Goal: Information Seeking & Learning: Learn about a topic

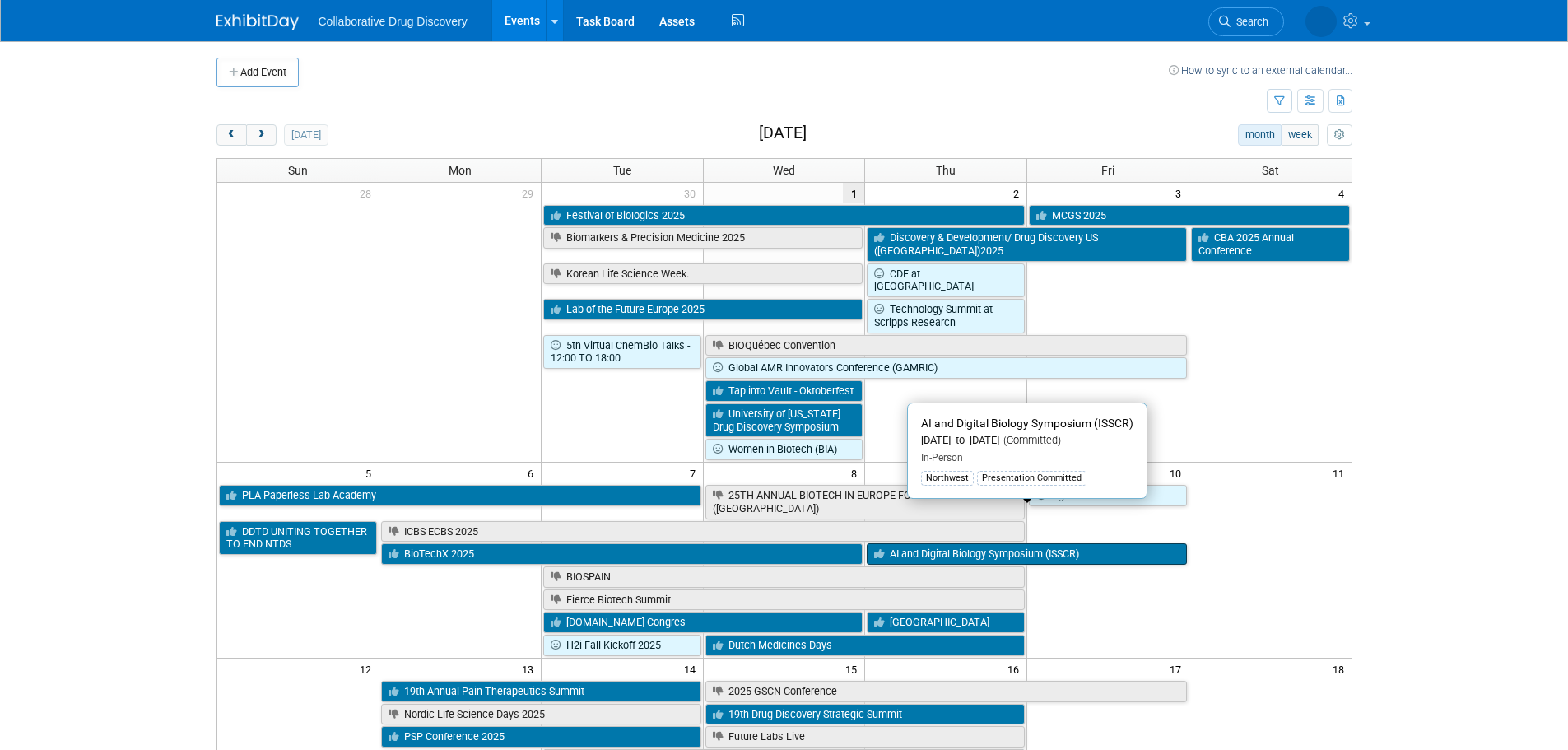
click at [1027, 544] on link "AI and Digital Biology Symposium (ISSCR)" at bounding box center [1026, 555] width 320 height 22
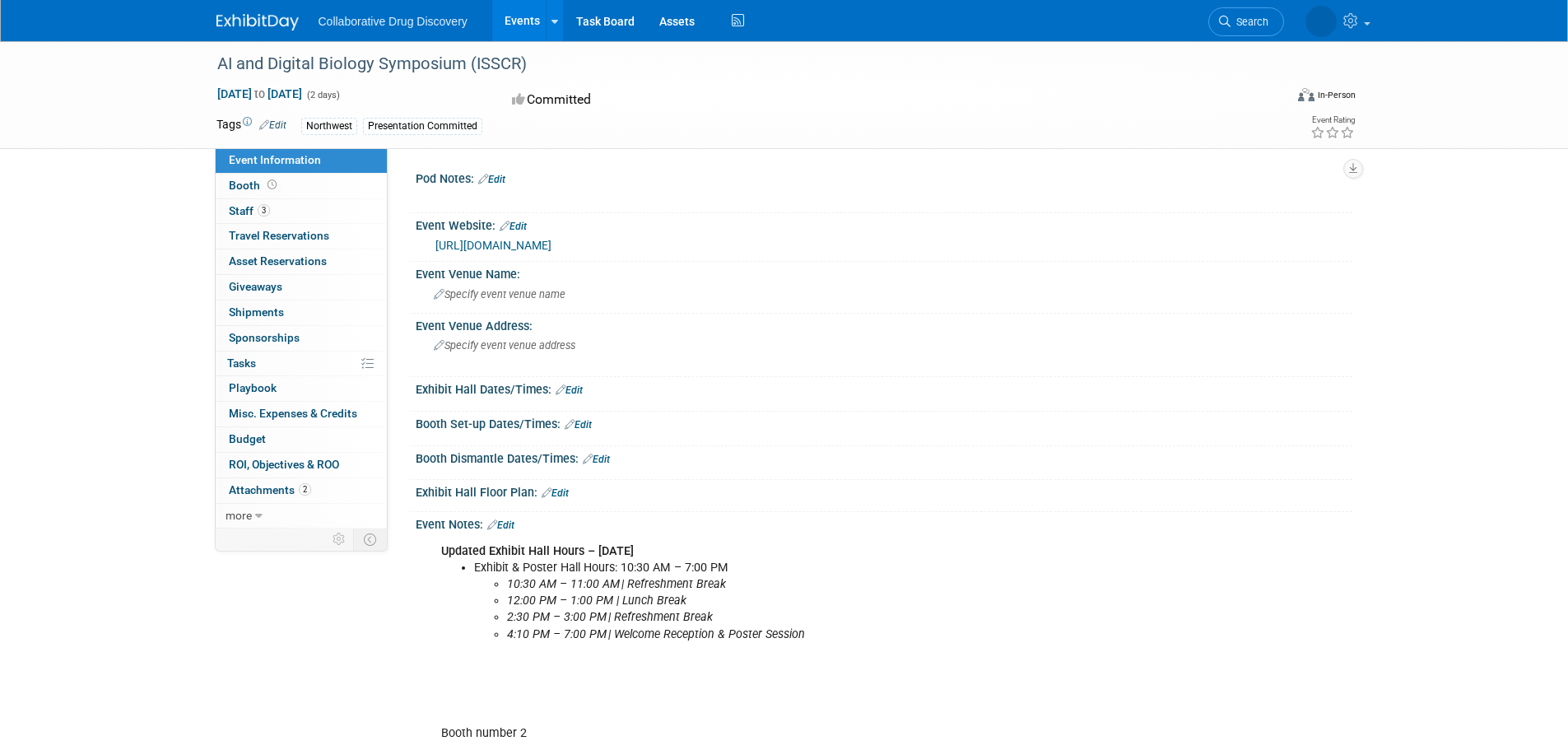
click at [551, 240] on link "[URL][DOMAIN_NAME]" at bounding box center [493, 246] width 116 height 13
click at [244, 210] on span "Staff 3" at bounding box center [249, 210] width 41 height 13
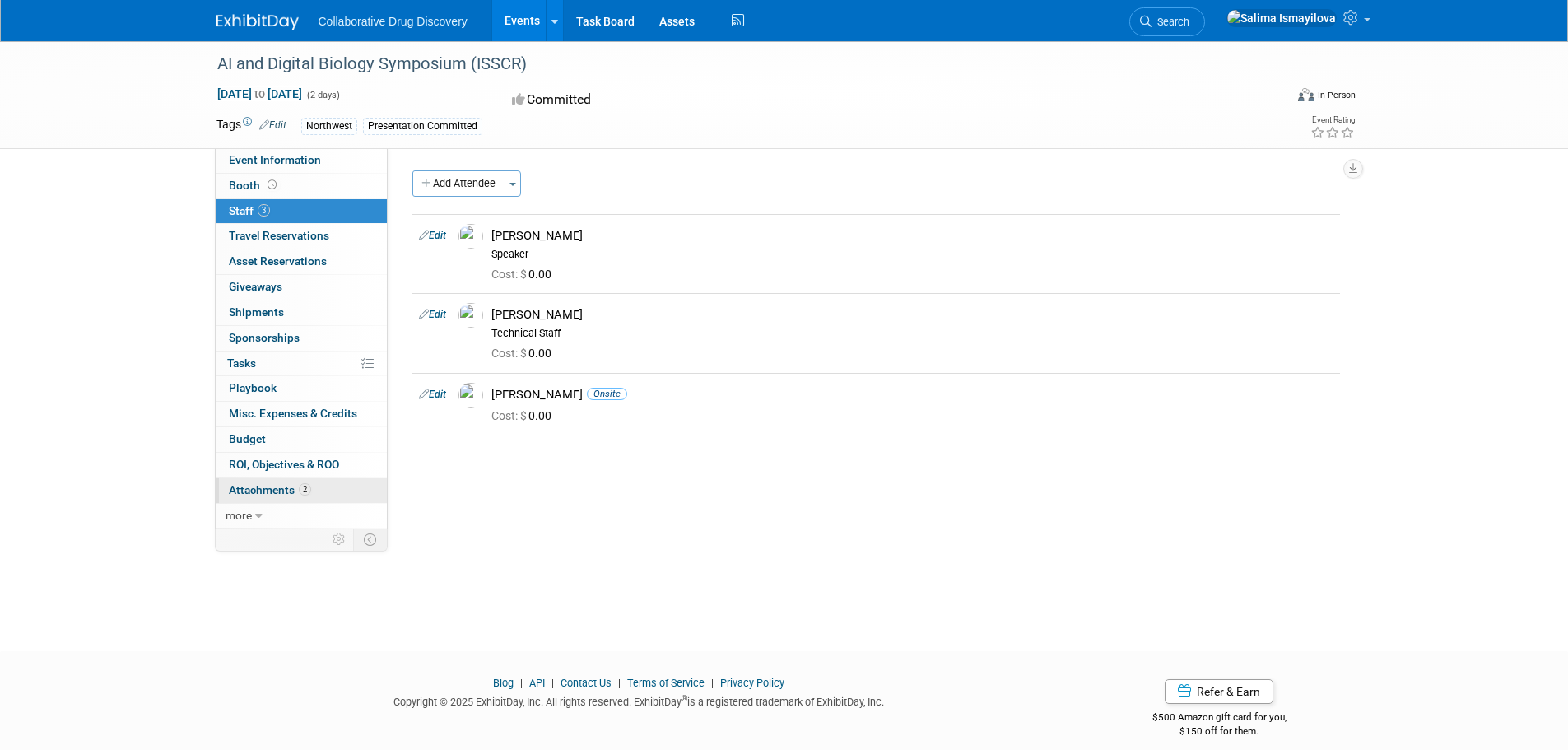
click at [265, 489] on span "Attachments 2" at bounding box center [270, 490] width 83 height 13
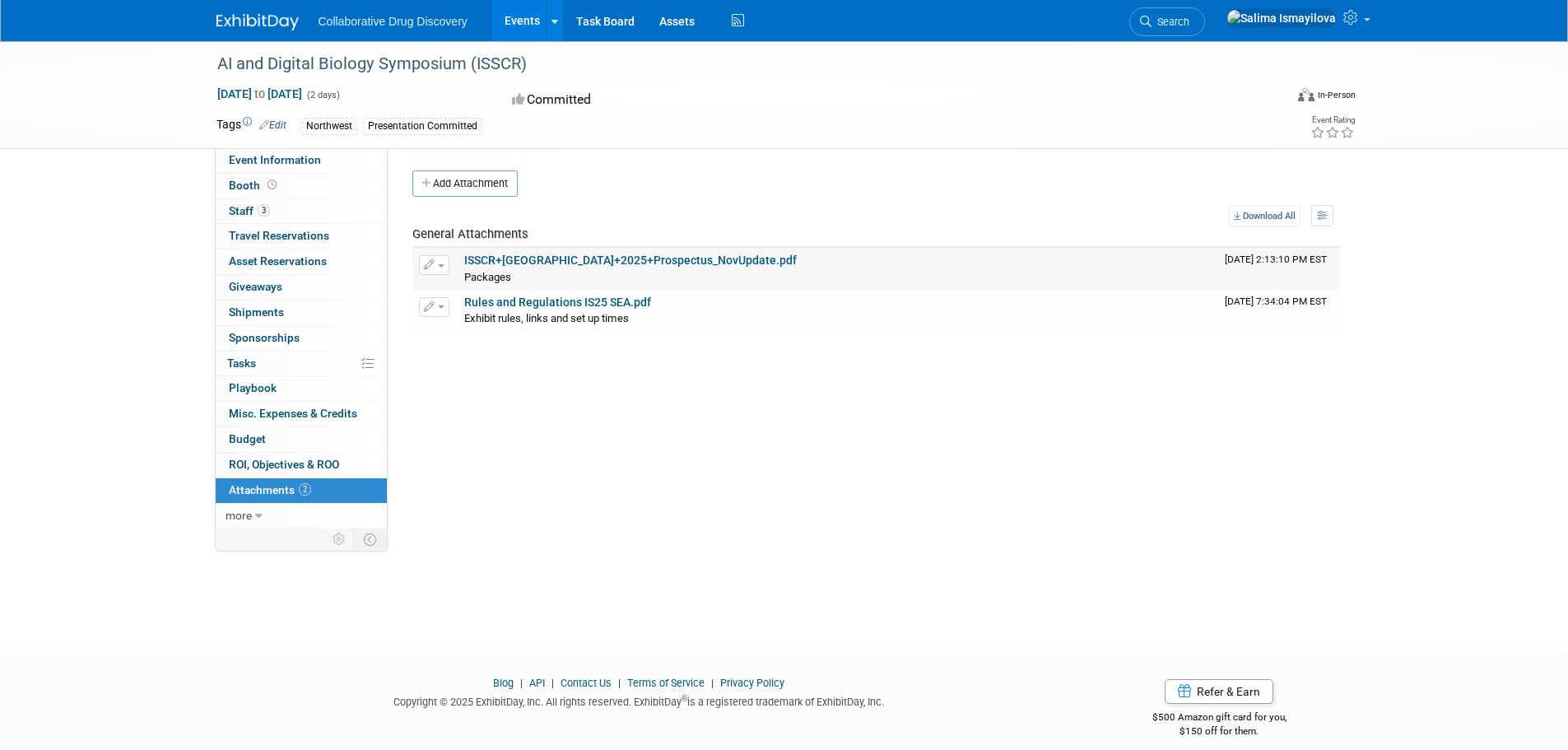
click at [587, 256] on link "ISSCR+[GEOGRAPHIC_DATA]+2025+Prospectus_NovUpdate.pdf" at bounding box center [630, 261] width 332 height 13
click at [554, 305] on link "Rules and Regulations IS25 SEA.pdf" at bounding box center [558, 302] width 187 height 13
click at [581, 259] on link "ISSCR+[GEOGRAPHIC_DATA]+2025+Prospectus_NovUpdate.pdf" at bounding box center [630, 261] width 332 height 13
